Goal: Task Accomplishment & Management: Manage account settings

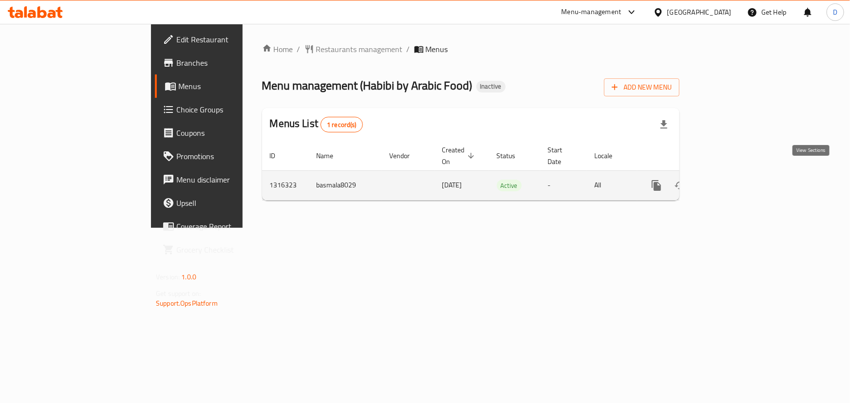
click at [739, 174] on link "enhanced table" at bounding box center [726, 185] width 23 height 23
click at [733, 180] on icon "enhanced table" at bounding box center [727, 186] width 12 height 12
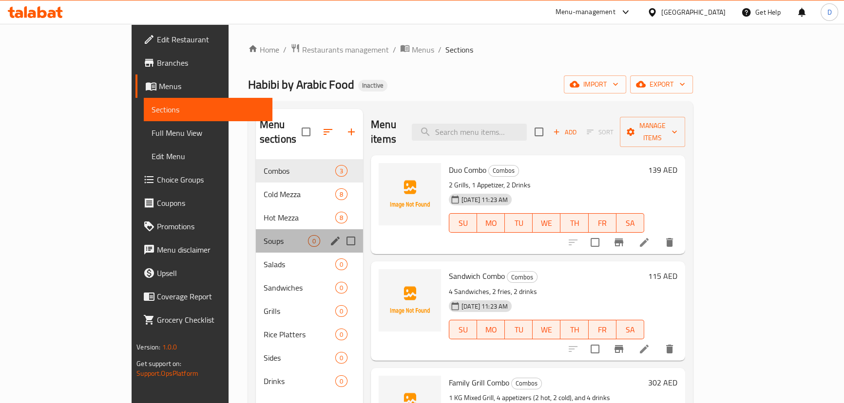
click at [256, 229] on div "Soups 0" at bounding box center [309, 240] width 107 height 23
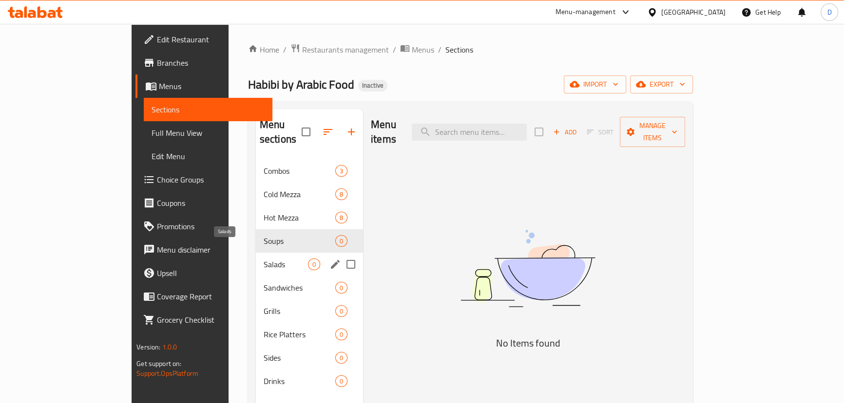
click at [264, 259] on span "Salads" at bounding box center [286, 265] width 44 height 12
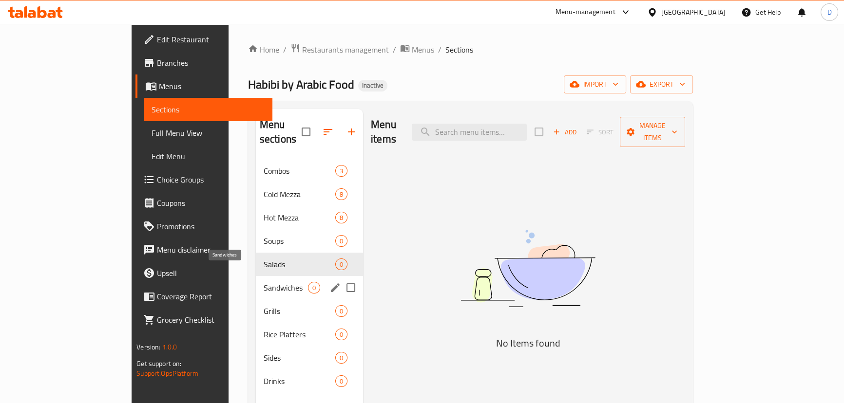
click at [264, 282] on span "Sandwiches" at bounding box center [286, 288] width 44 height 12
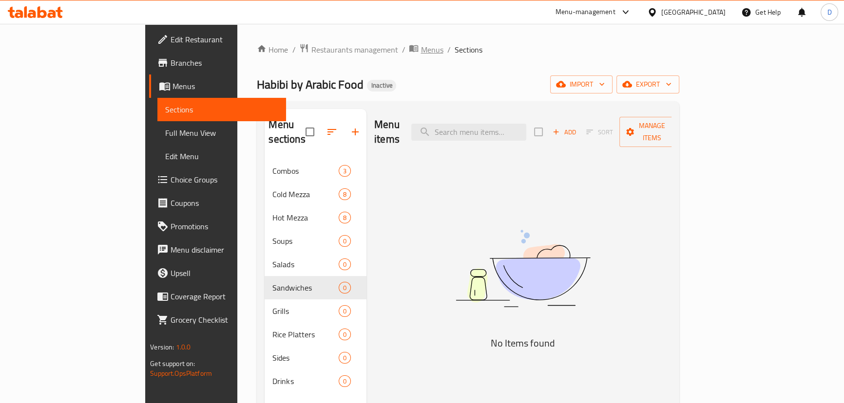
click at [420, 49] on span "Menus" at bounding box center [431, 50] width 22 height 12
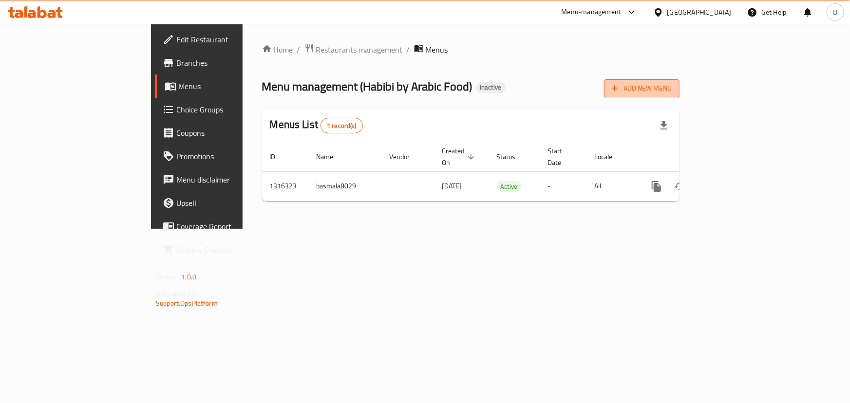
click at [620, 83] on icon "button" at bounding box center [615, 88] width 10 height 10
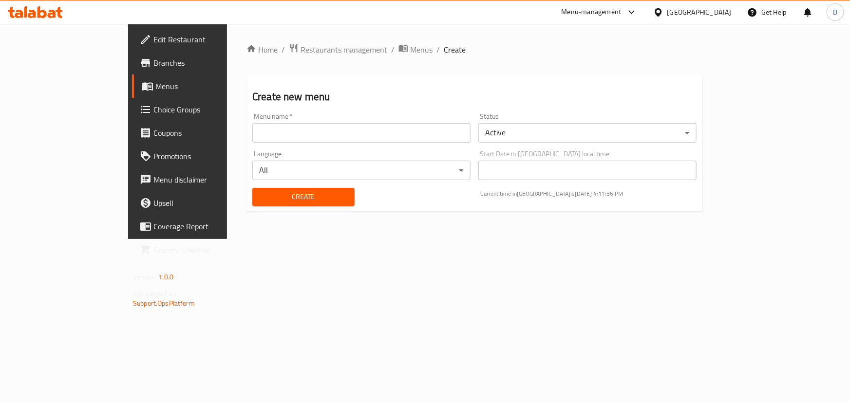
click at [252, 135] on input "text" at bounding box center [361, 132] width 218 height 19
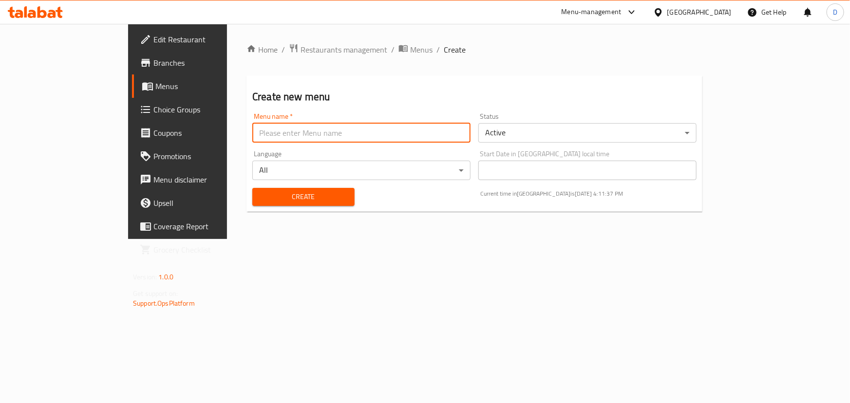
type input "New menu"
click at [260, 195] on span "Create" at bounding box center [303, 197] width 87 height 12
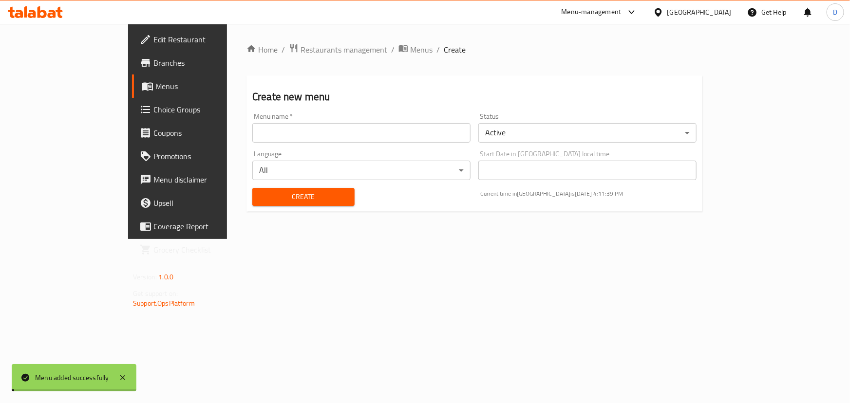
click at [410, 45] on span "Menus" at bounding box center [421, 50] width 22 height 12
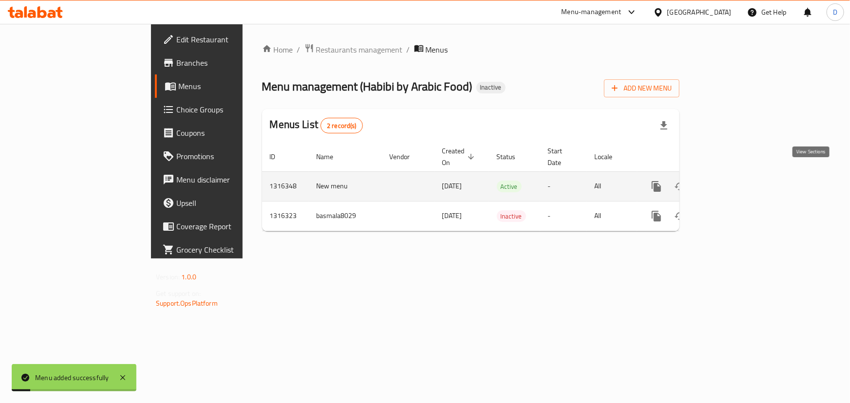
click at [733, 181] on icon "enhanced table" at bounding box center [727, 187] width 12 height 12
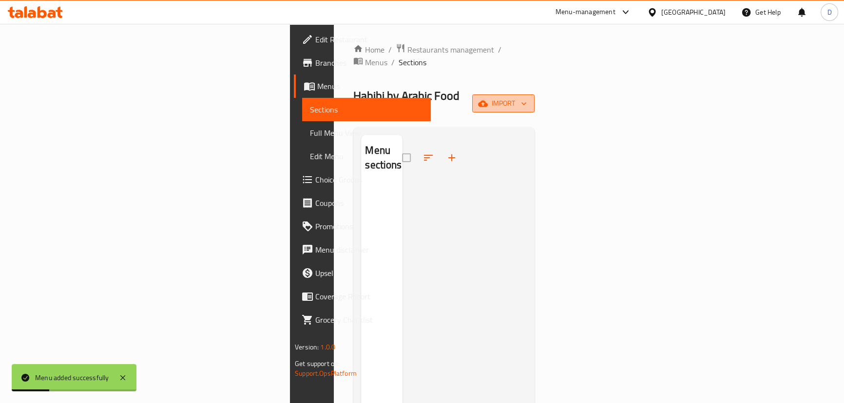
click at [527, 97] on span "import" at bounding box center [503, 103] width 47 height 12
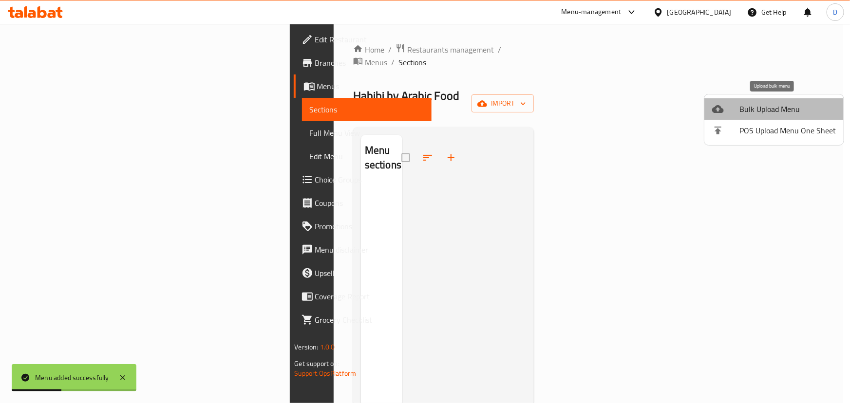
click at [776, 108] on span "Bulk Upload Menu" at bounding box center [787, 109] width 96 height 12
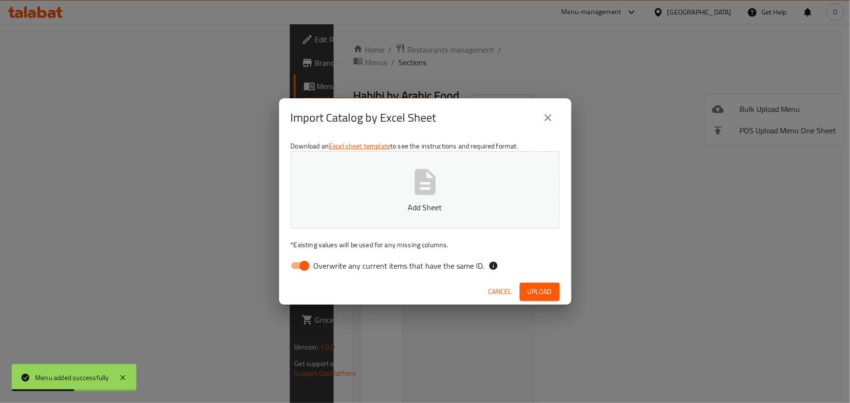
click at [366, 264] on span "Overwrite any current items that have the same ID." at bounding box center [399, 266] width 171 height 12
click at [332, 264] on input "Overwrite any current items that have the same ID." at bounding box center [305, 266] width 56 height 19
checkbox input "false"
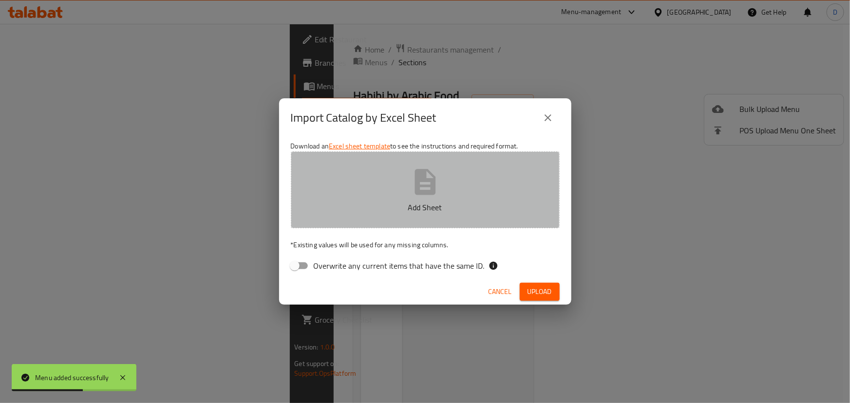
click at [354, 209] on p "Add Sheet" at bounding box center [425, 208] width 239 height 12
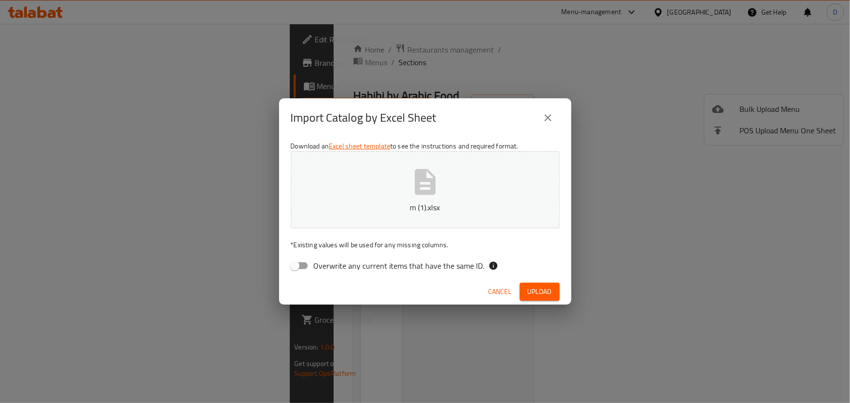
click at [536, 289] on span "Upload" at bounding box center [540, 292] width 24 height 12
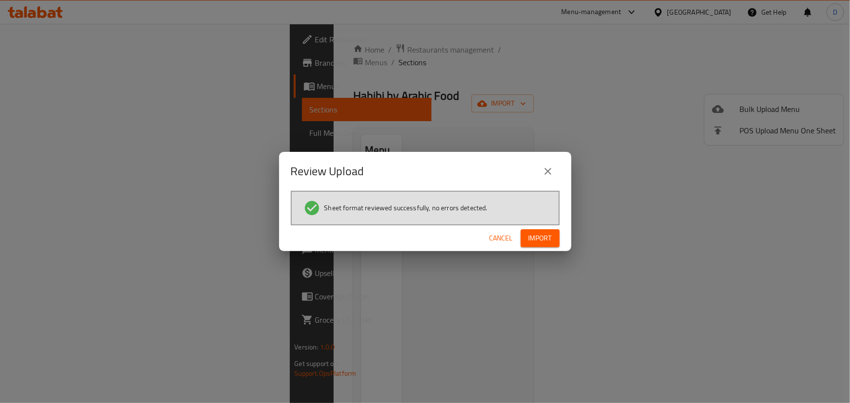
click at [543, 239] on span "Import" at bounding box center [540, 238] width 23 height 12
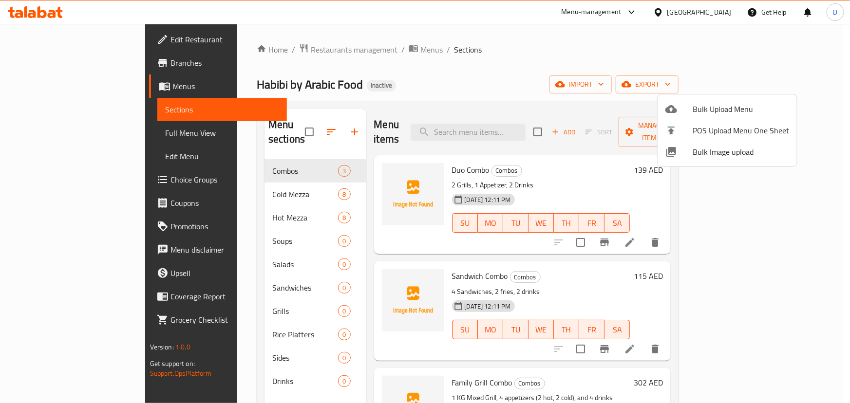
click at [569, 70] on div at bounding box center [425, 201] width 850 height 403
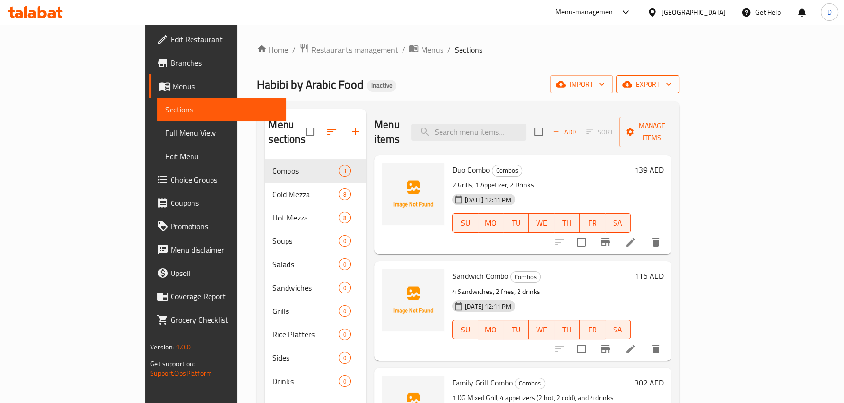
click at [671, 89] on span "export" at bounding box center [647, 84] width 47 height 12
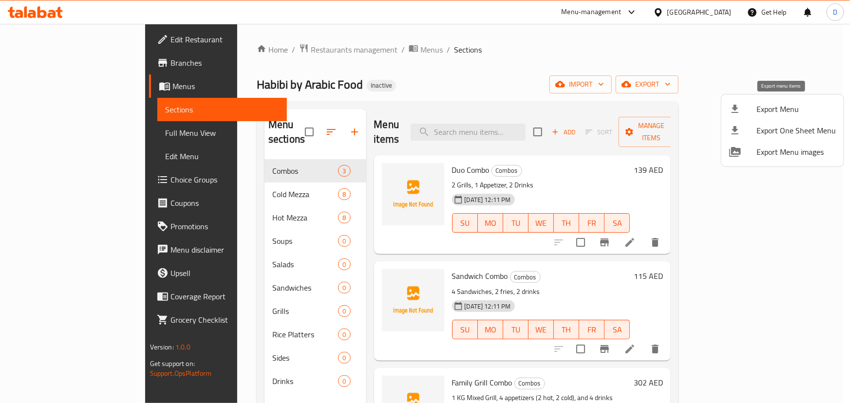
click at [784, 105] on span "Export Menu" at bounding box center [796, 109] width 79 height 12
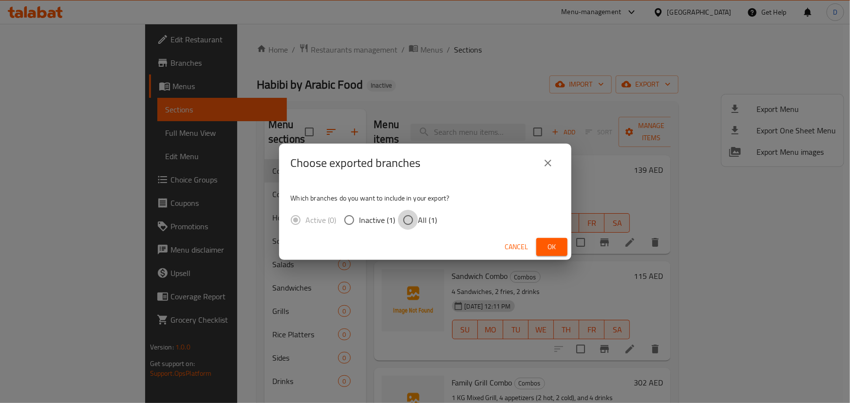
drag, startPoint x: 407, startPoint y: 219, endPoint x: 467, endPoint y: 236, distance: 62.9
click at [407, 219] on input "All (1)" at bounding box center [408, 220] width 20 height 20
radio input "true"
click at [562, 243] on button "Ok" at bounding box center [551, 247] width 31 height 18
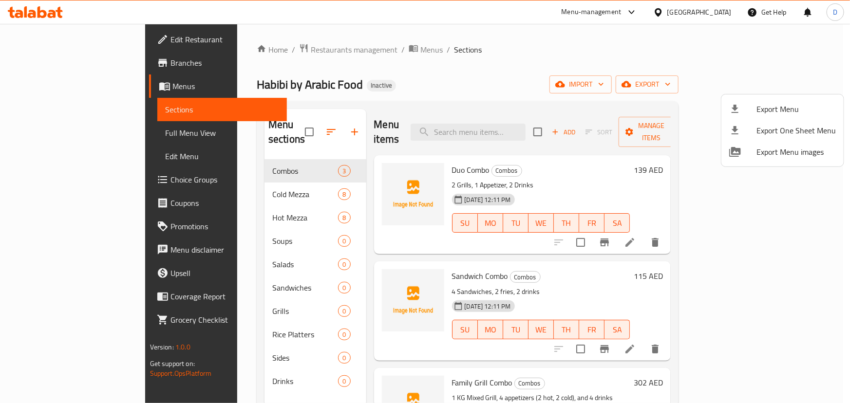
click at [53, 132] on div at bounding box center [425, 201] width 850 height 403
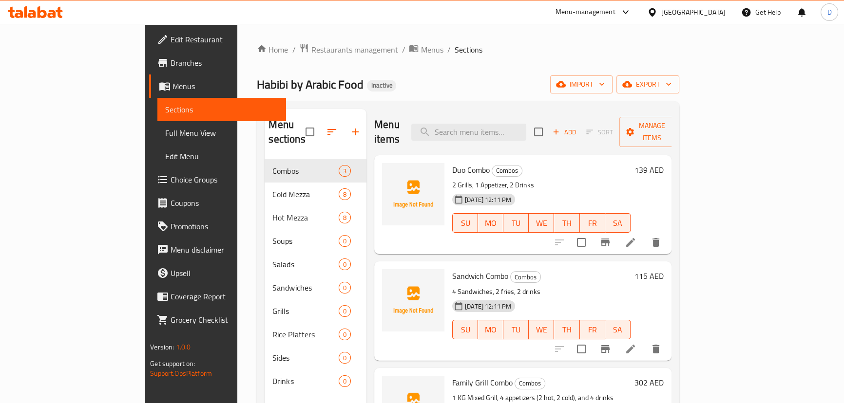
click at [165, 132] on span "Full Menu View" at bounding box center [221, 133] width 113 height 12
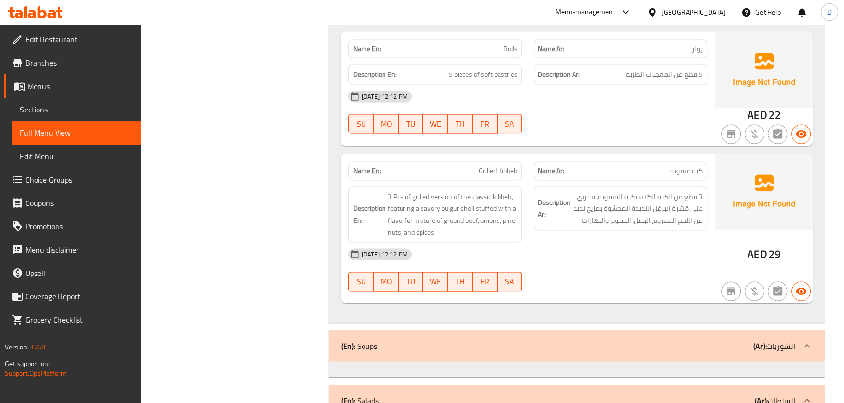
scroll to position [2582, 0]
